Goal: Navigation & Orientation: Understand site structure

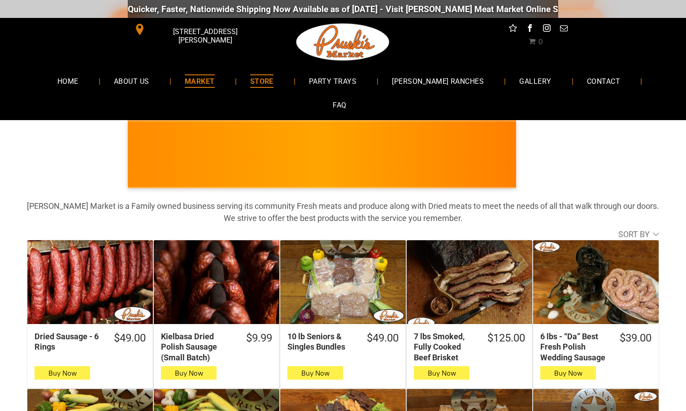
click at [191, 82] on span "MARKET" at bounding box center [200, 80] width 30 height 13
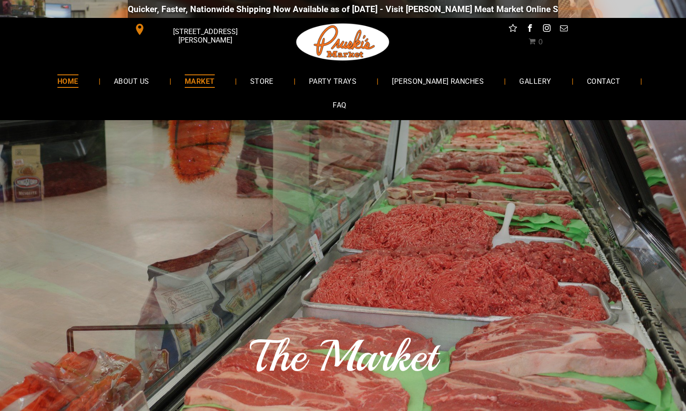
click at [68, 81] on span "HOME" at bounding box center [67, 80] width 21 height 13
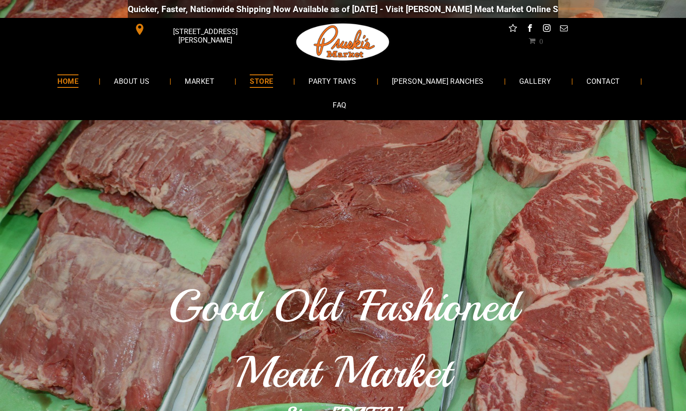
click at [251, 79] on span "STORE" at bounding box center [261, 80] width 23 height 13
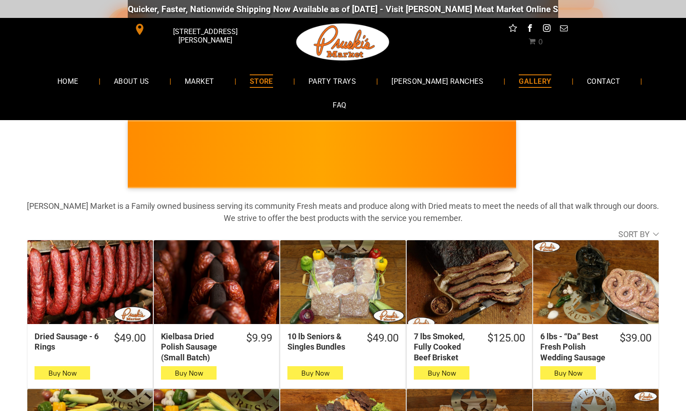
click at [519, 82] on span "GALLERY" at bounding box center [535, 80] width 32 height 13
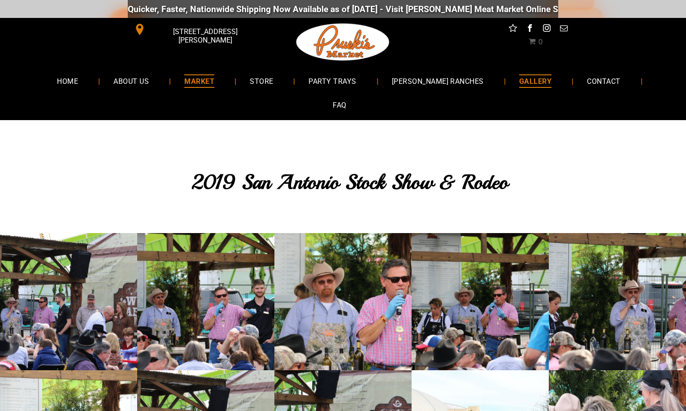
click at [195, 80] on span "MARKET" at bounding box center [199, 80] width 30 height 13
